Goal: Information Seeking & Learning: Check status

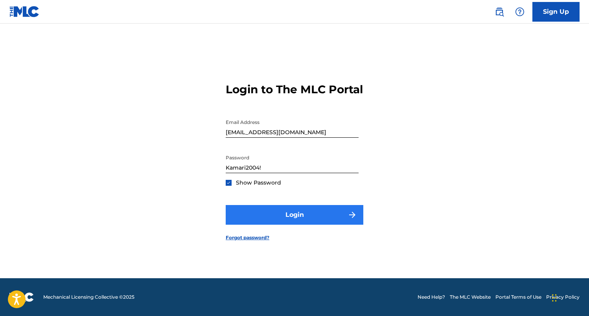
click at [350, 212] on button "Login" at bounding box center [295, 215] width 138 height 20
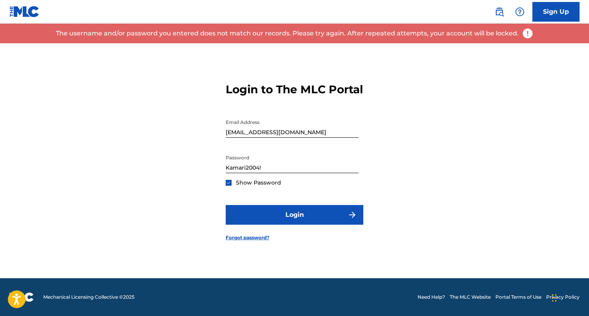
click at [273, 173] on input "Kamari2004!" at bounding box center [292, 162] width 133 height 22
type input "\"
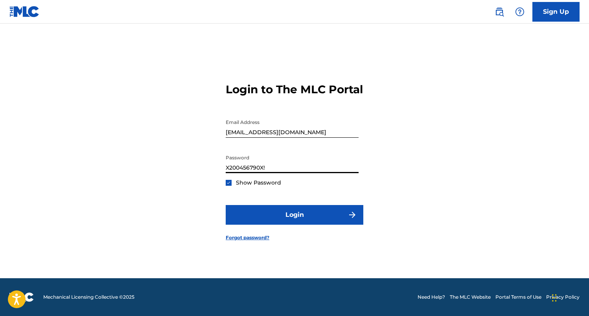
click at [294, 221] on button "Login" at bounding box center [295, 215] width 138 height 20
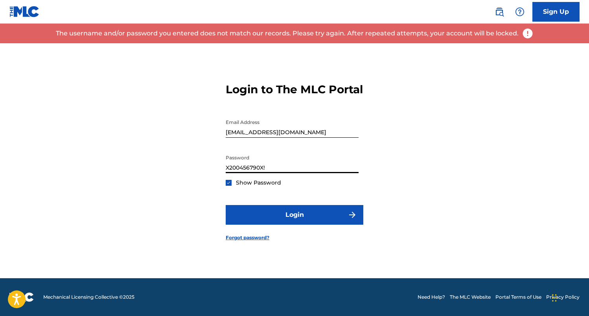
click at [263, 173] on input "X200456790X!" at bounding box center [292, 162] width 133 height 22
type input "X200456790x!"
click at [294, 221] on button "Login" at bounding box center [295, 215] width 138 height 20
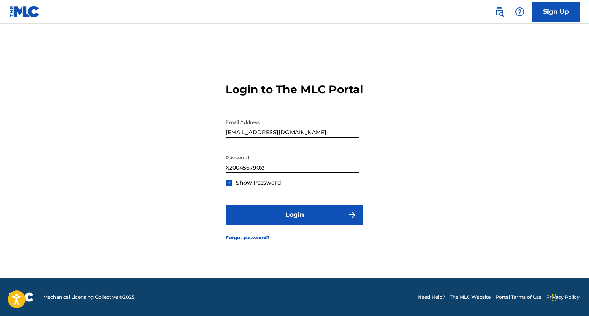
click at [278, 173] on input "X200456790x!" at bounding box center [292, 162] width 133 height 22
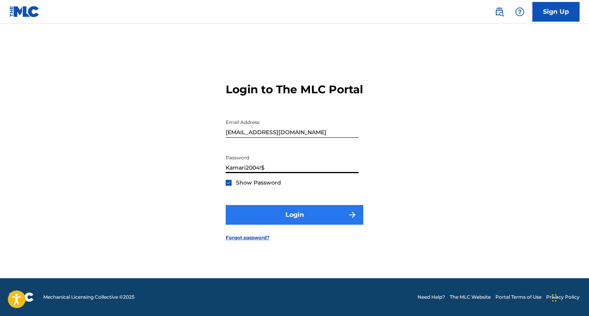
type input "Kamari2004!$"
click at [308, 223] on button "Login" at bounding box center [295, 215] width 138 height 20
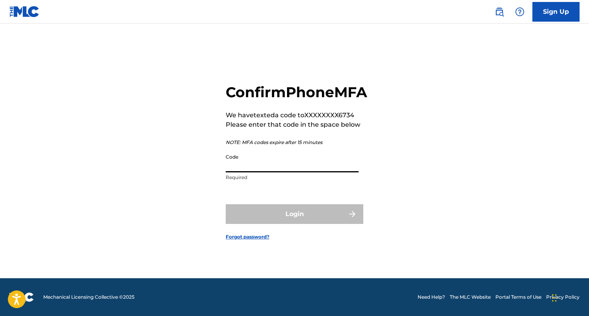
click at [263, 169] on input "Code" at bounding box center [292, 161] width 133 height 22
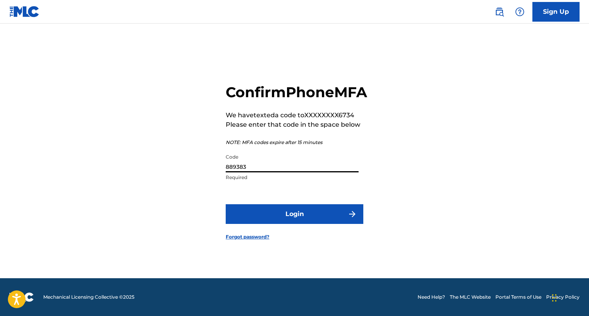
type input "889383"
click at [294, 222] on button "Login" at bounding box center [295, 214] width 138 height 20
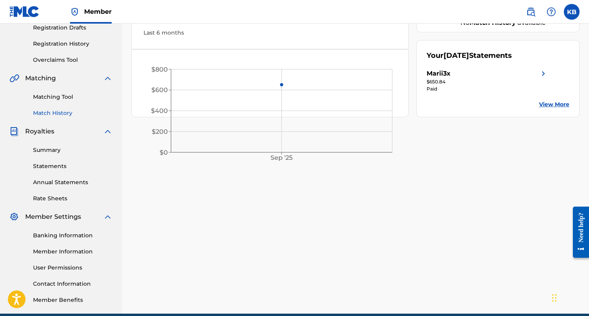
scroll to position [139, 0]
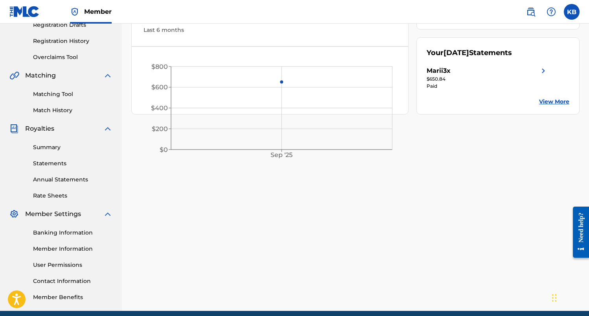
click at [542, 70] on img at bounding box center [542, 70] width 9 height 9
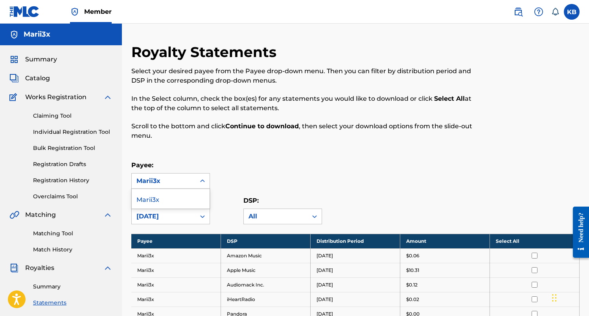
click at [147, 181] on div "Marii3x" at bounding box center [163, 180] width 54 height 9
click at [147, 148] on div "Royalty Statements Select your desired payee from the Payee drop-down menu. The…" at bounding box center [303, 96] width 345 height 106
click at [45, 83] on span "Catalog" at bounding box center [37, 77] width 25 height 9
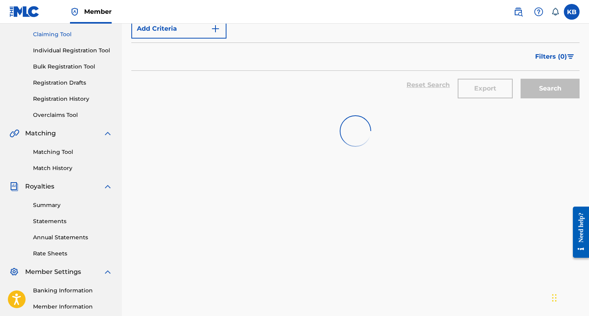
scroll to position [89, 0]
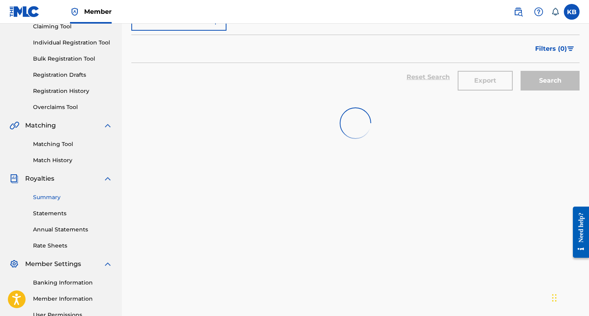
click at [56, 200] on link "Summary" at bounding box center [72, 197] width 79 height 8
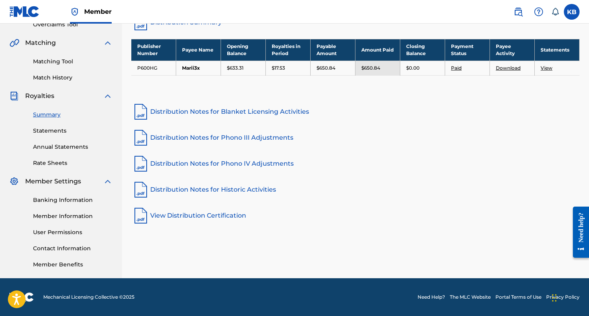
scroll to position [172, 0]
click at [67, 203] on link "Banking Information" at bounding box center [72, 200] width 79 height 8
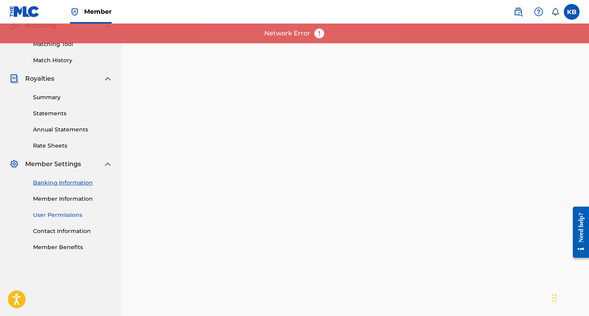
scroll to position [176, 0]
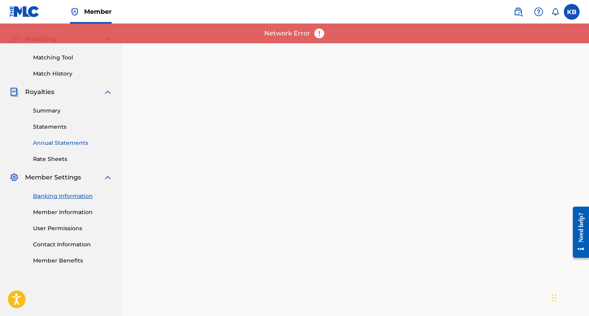
click at [52, 142] on link "Annual Statements" at bounding box center [72, 143] width 79 height 8
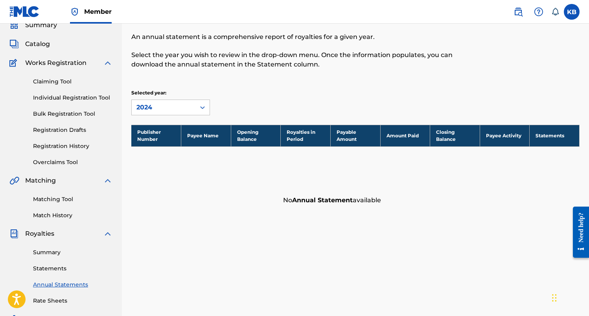
scroll to position [34, 0]
click at [57, 273] on div "Summary Statements Annual Statements Rate Sheets" at bounding box center [60, 271] width 103 height 66
click at [55, 270] on link "Statements" at bounding box center [72, 268] width 79 height 8
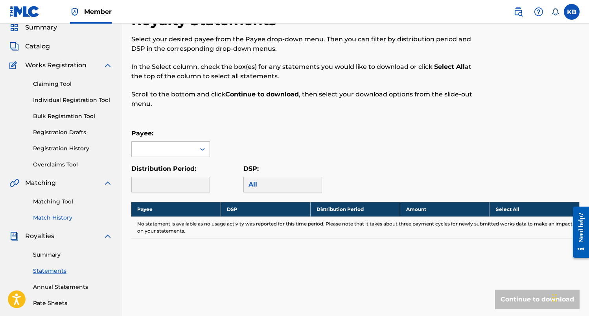
scroll to position [44, 0]
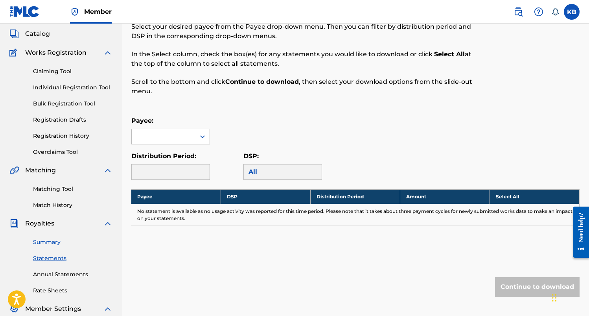
click at [46, 243] on link "Summary" at bounding box center [72, 242] width 79 height 8
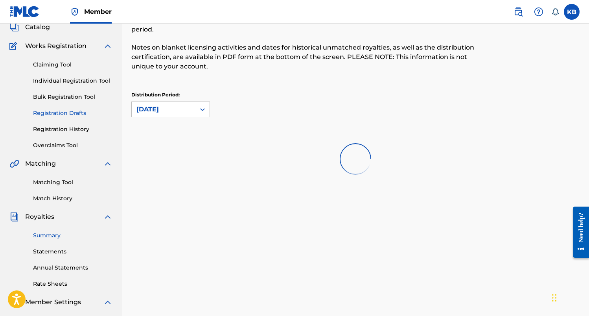
scroll to position [44, 0]
